Goal: Task Accomplishment & Management: Use online tool/utility

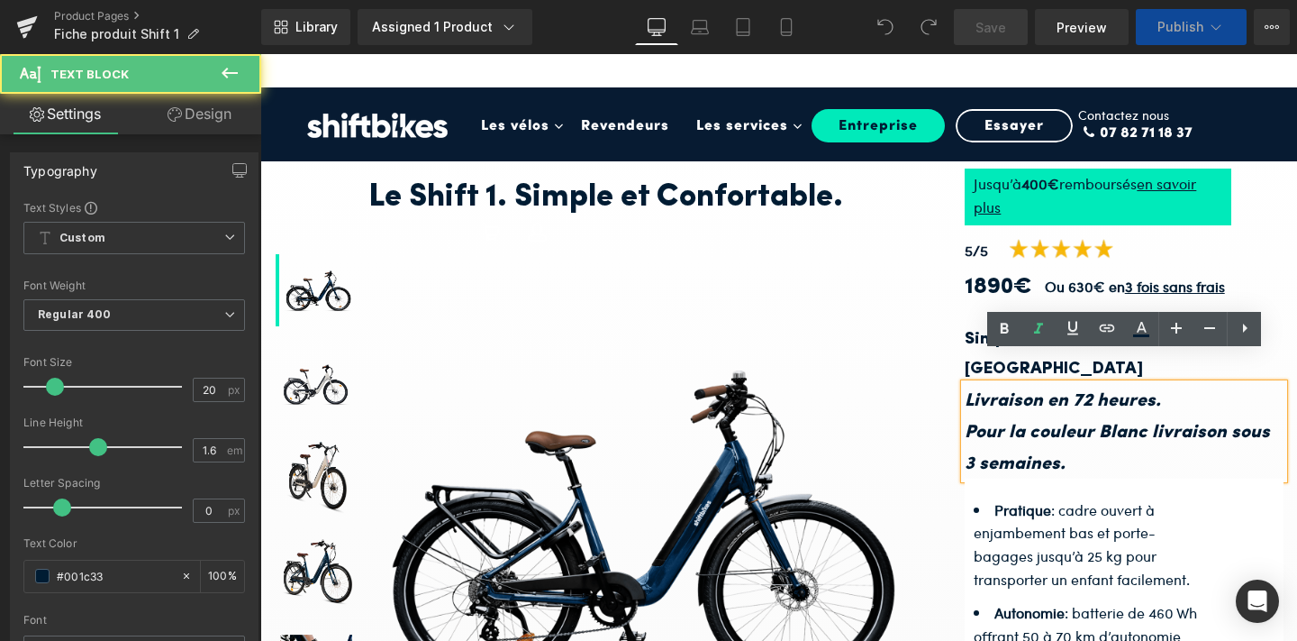
click at [1073, 423] on icon "Pour la couleur Blanc livraison sous 3 semaines." at bounding box center [1117, 448] width 305 height 50
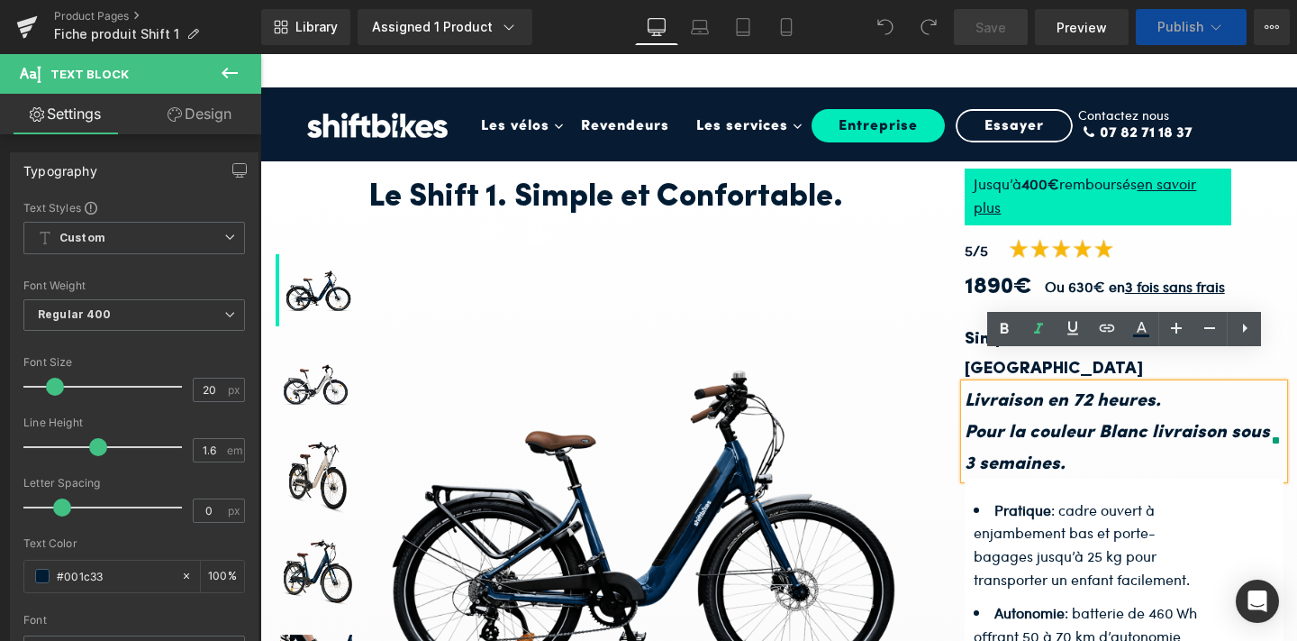
click at [1146, 423] on icon "Pour la couleur Blanc livraison sous 3 semaines." at bounding box center [1117, 448] width 305 height 50
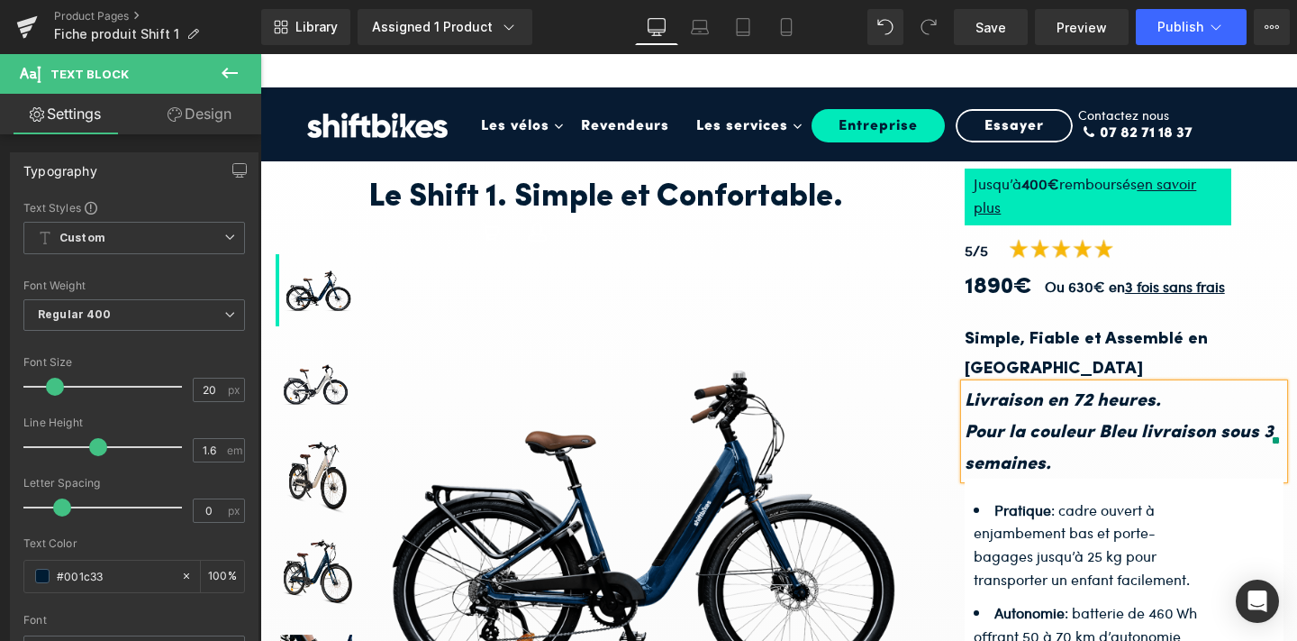
click at [1097, 432] on p "Pour la couleur Bleu livraison sous 3 semaines." at bounding box center [1124, 446] width 319 height 63
click at [796, 35] on icon at bounding box center [787, 27] width 18 height 18
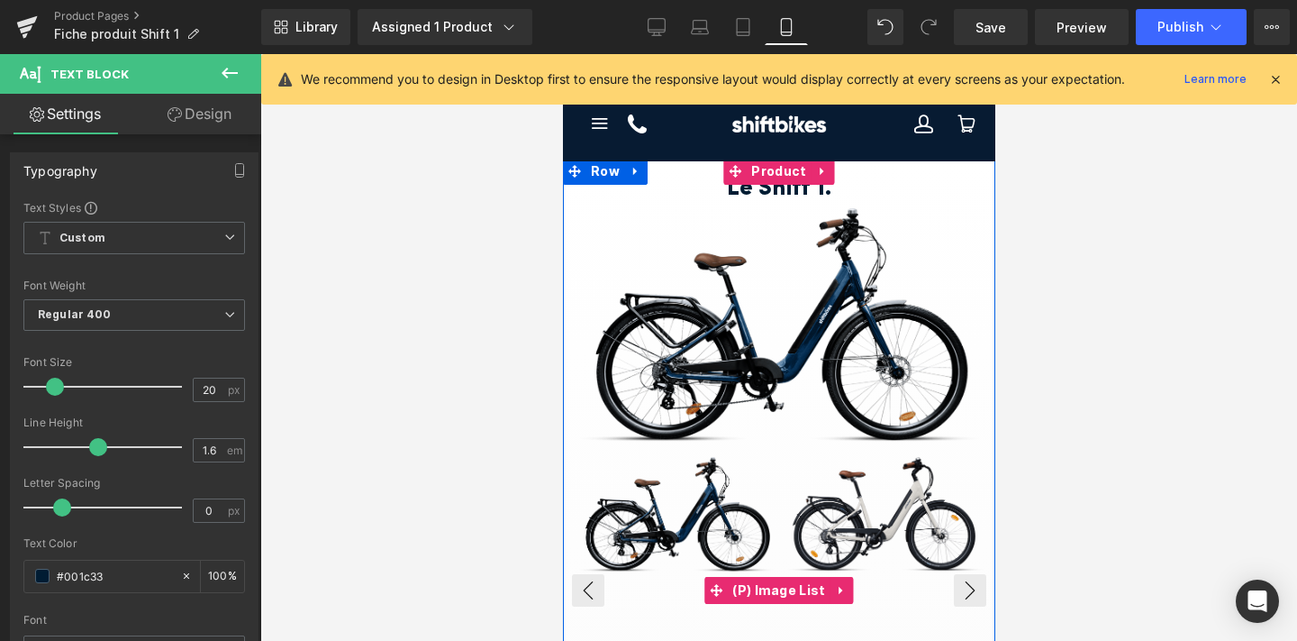
scroll to position [348, 0]
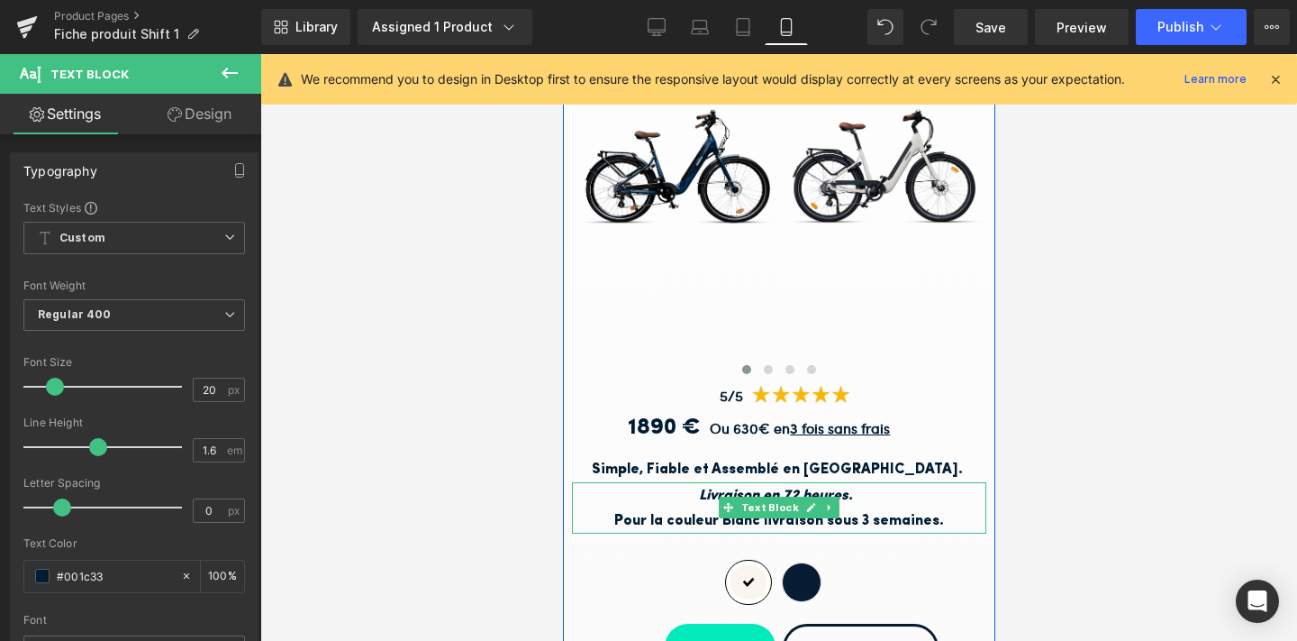
click at [882, 519] on b "Pour la couleur Blanc livraison sous 3 semaines." at bounding box center [779, 521] width 330 height 14
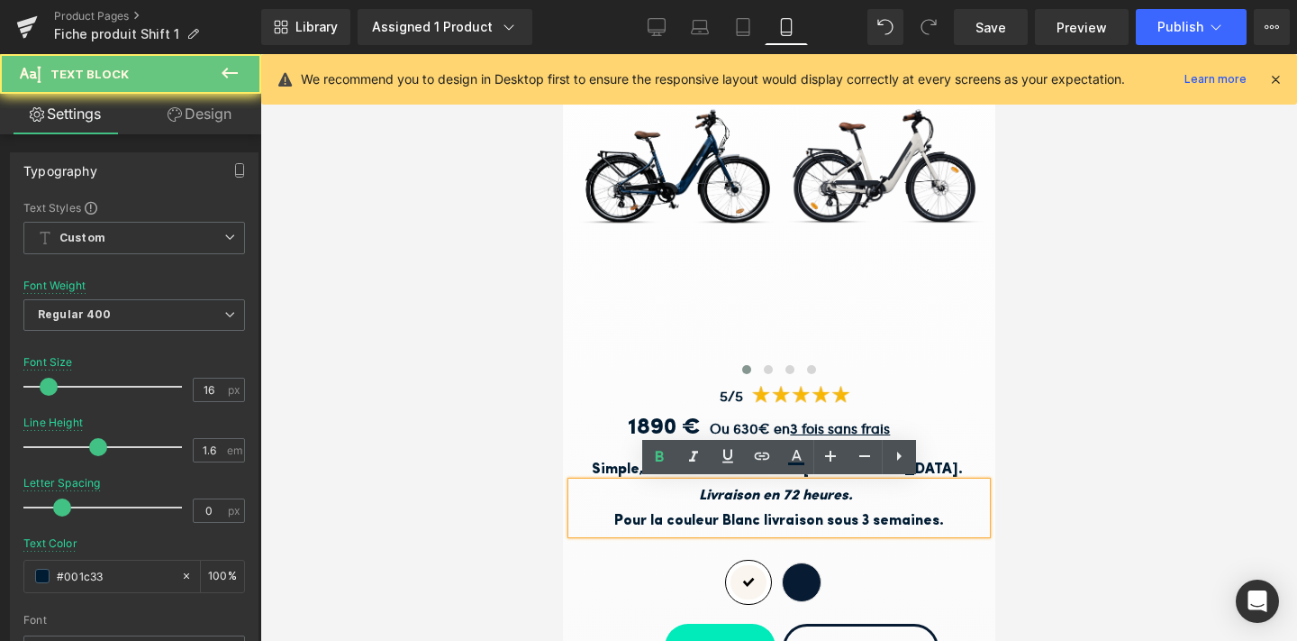
click at [760, 514] on b "Pour la couleur Blanc livraison sous 3 semaines." at bounding box center [779, 521] width 330 height 14
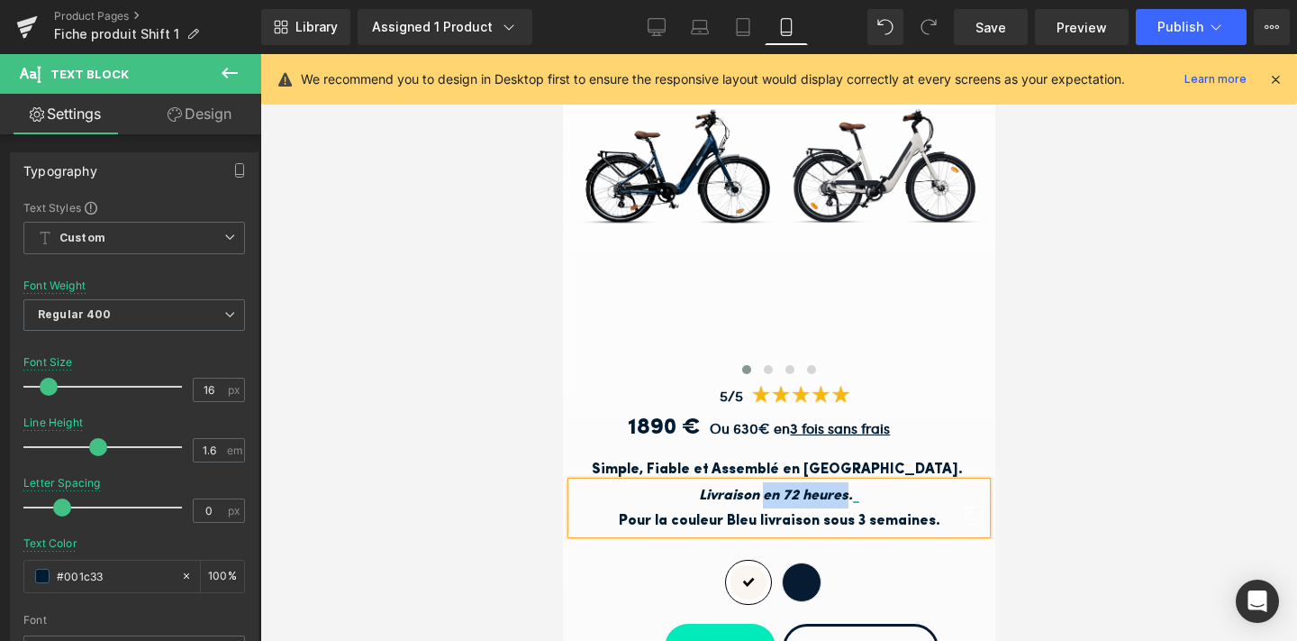
drag, startPoint x: 848, startPoint y: 493, endPoint x: 765, endPoint y: 495, distance: 82.9
click at [765, 495] on icon "Livraison en 72 heures." at bounding box center [775, 495] width 154 height 14
click at [664, 30] on icon at bounding box center [657, 30] width 17 height 0
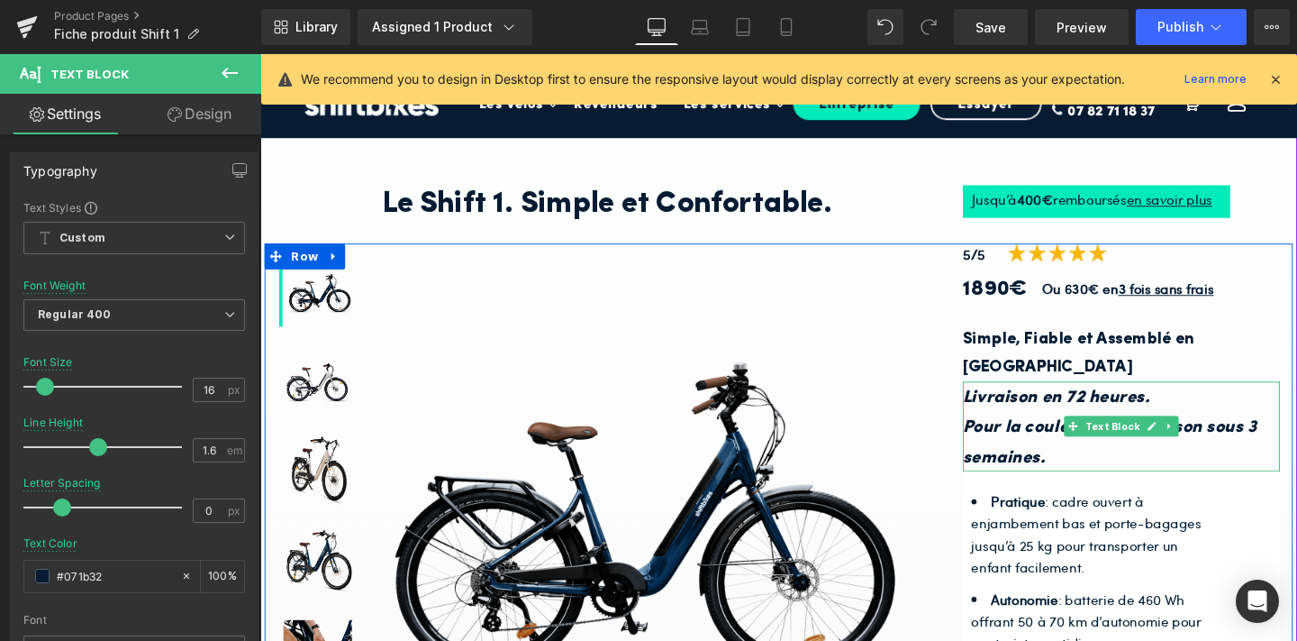
scroll to position [23, 0]
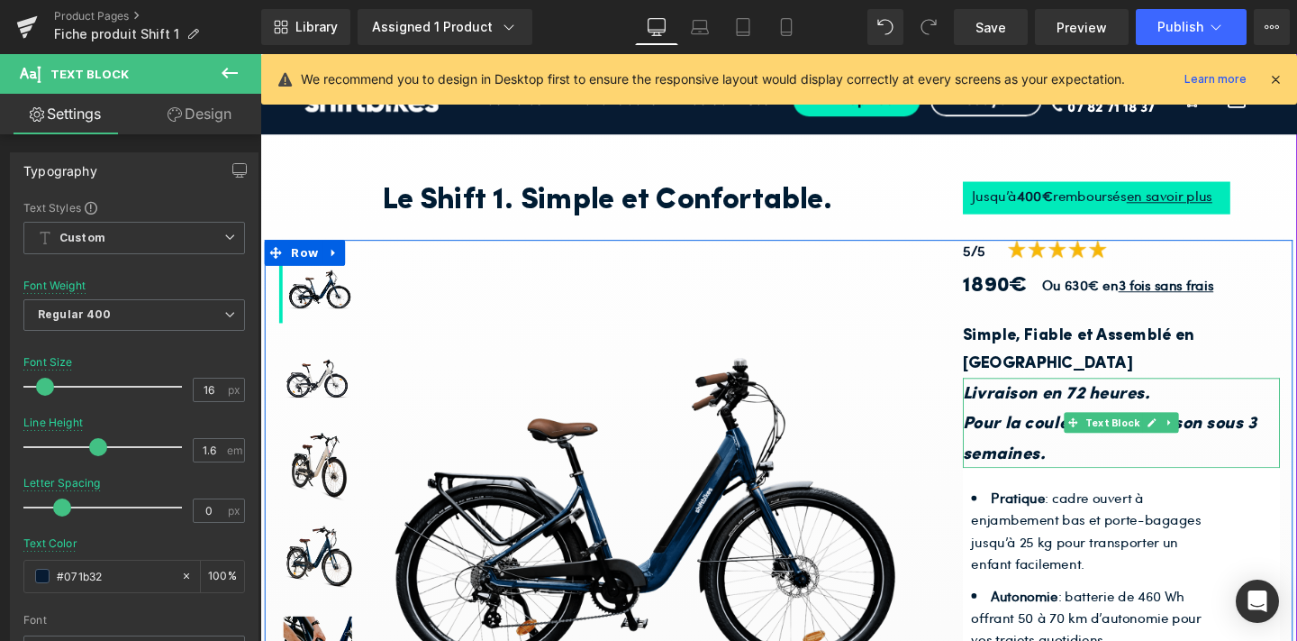
click at [1113, 403] on icon "Livraison en 72 heures." at bounding box center [1097, 412] width 196 height 18
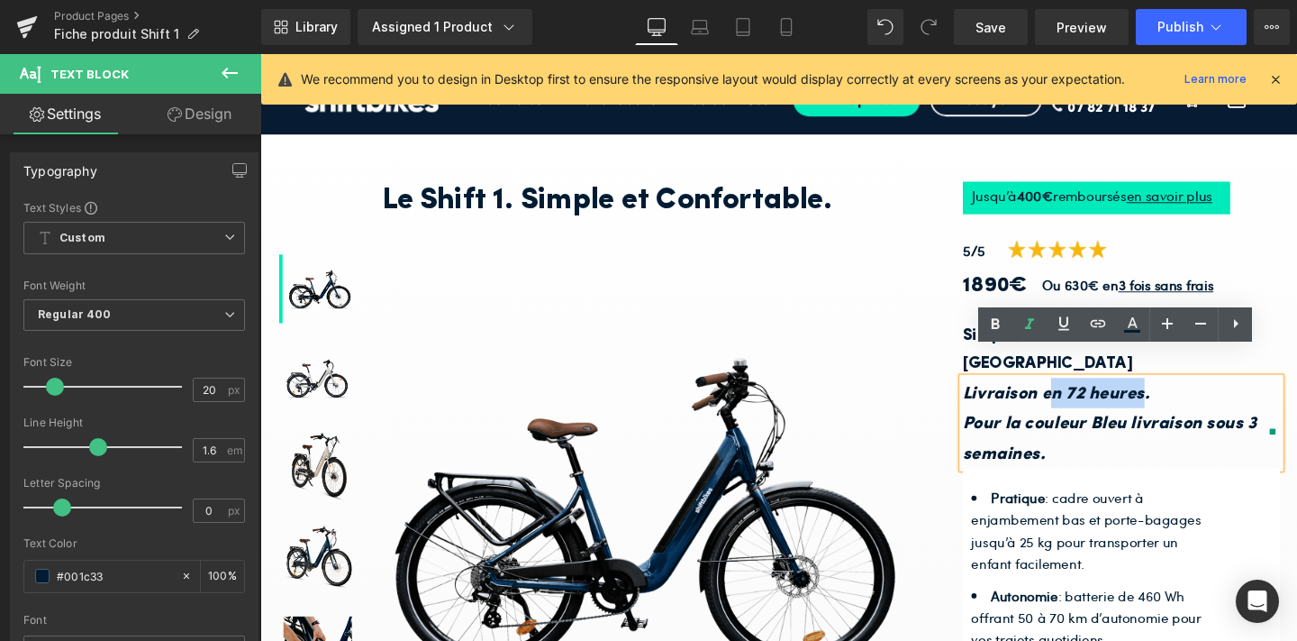
drag, startPoint x: 1187, startPoint y: 378, endPoint x: 1085, endPoint y: 386, distance: 103.0
click at [1085, 403] on icon "Livraison en 72 heures." at bounding box center [1097, 412] width 196 height 18
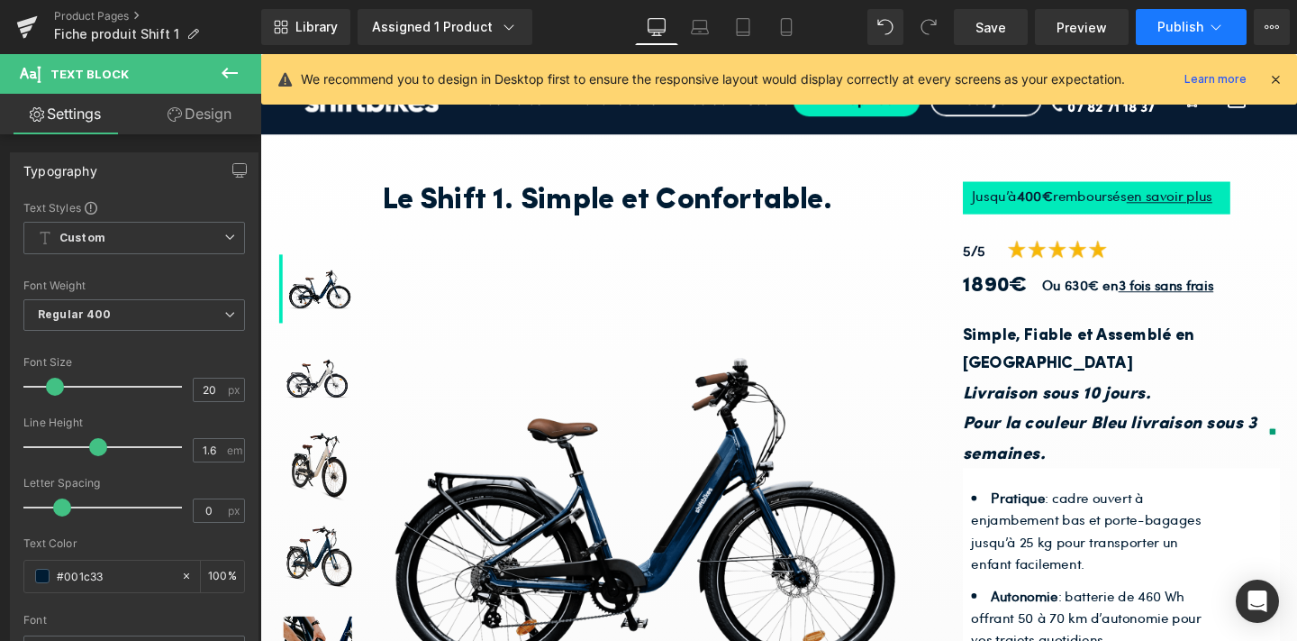
click at [1186, 28] on span "Publish" at bounding box center [1181, 27] width 46 height 14
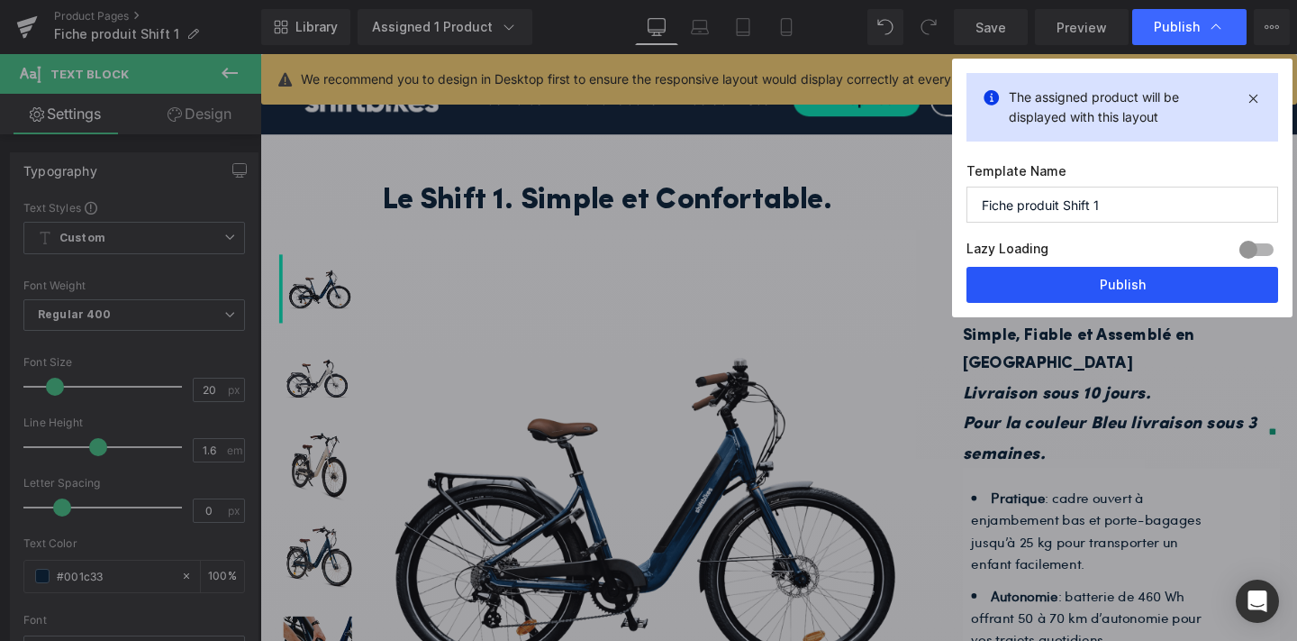
click at [1147, 279] on button "Publish" at bounding box center [1123, 285] width 312 height 36
